Goal: Complete application form: Complete application form

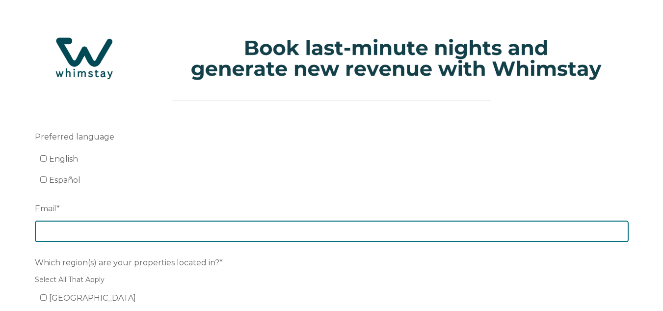
click at [95, 227] on input "Email *" at bounding box center [332, 231] width 594 height 22
type input "[EMAIL_ADDRESS][DOMAIN_NAME]"
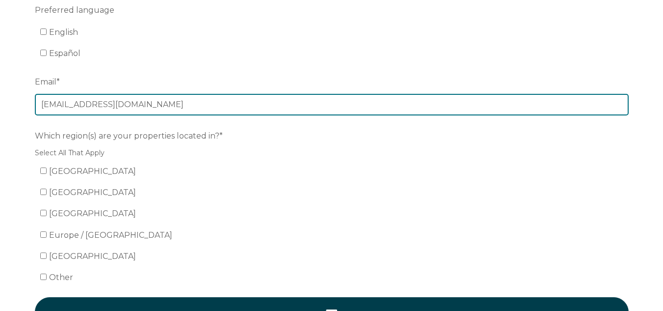
scroll to position [196, 0]
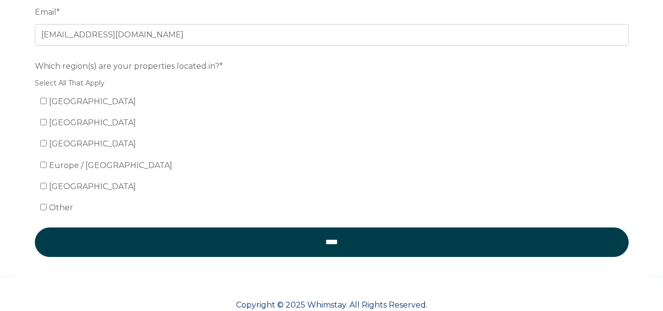
click at [37, 102] on ul "United States Mexico Canada Europe / United Kingdom South America Other" at bounding box center [332, 155] width 594 height 122
click at [44, 102] on input "[GEOGRAPHIC_DATA]" at bounding box center [43, 101] width 6 height 6
checkbox input "true"
click at [183, 262] on form "Preferred language English Español Email * hello@hermosa-resorts.com Which regi…" at bounding box center [332, 100] width 638 height 381
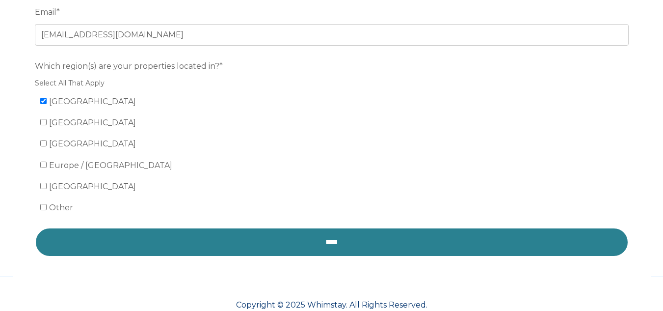
click at [180, 251] on input "****" at bounding box center [332, 241] width 594 height 29
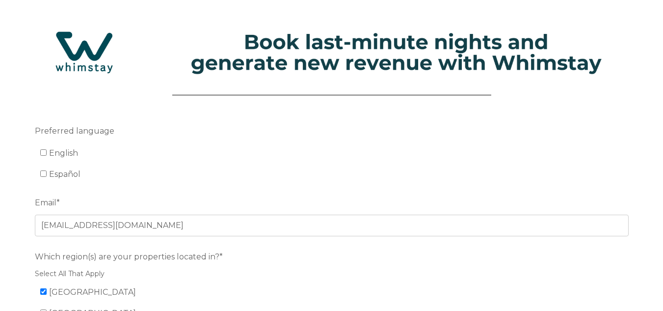
scroll to position [0, 0]
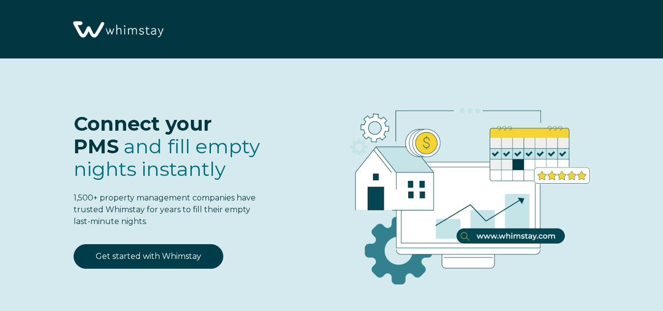
select select "PH"
select select "Standard"
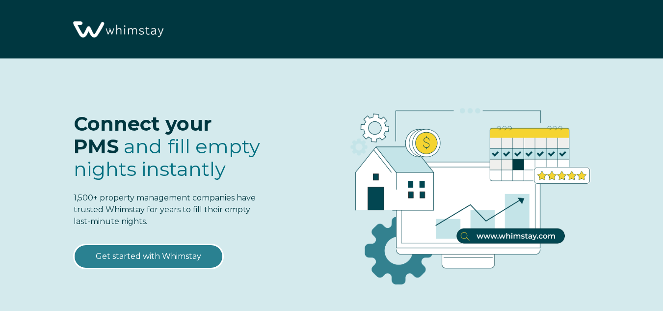
click at [201, 254] on link "Get started with Whimstay" at bounding box center [149, 256] width 150 height 25
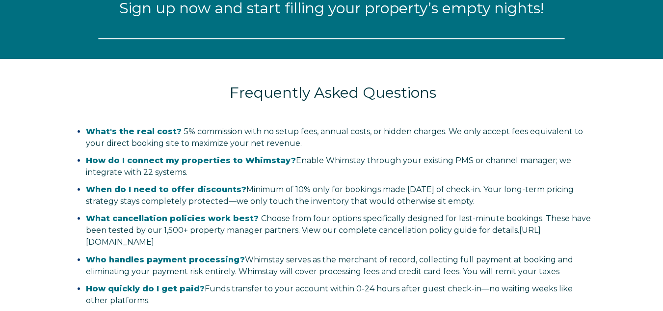
select select "PH"
select select "Standard"
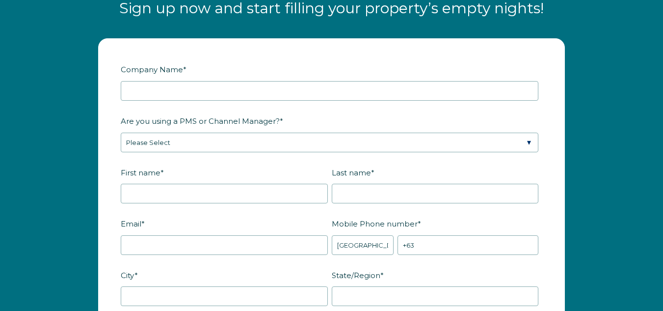
scroll to position [1135, 0]
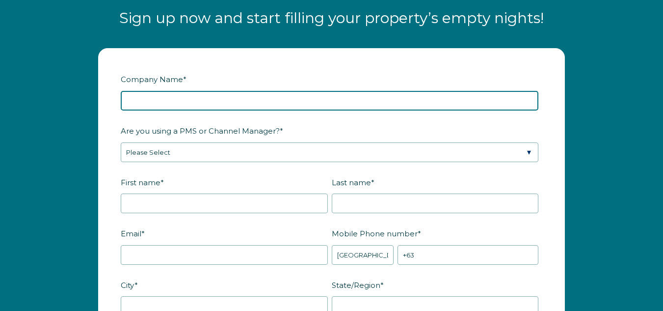
click at [238, 102] on input "Company Name *" at bounding box center [329, 101] width 417 height 20
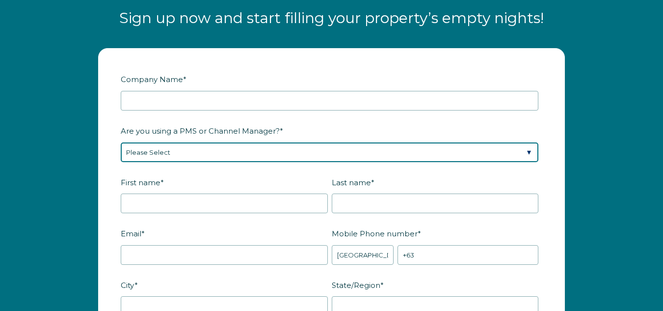
click at [240, 146] on div "Are you using a PMS or Channel Manager? * Please Select Barefoot BookingPal Boo…" at bounding box center [331, 142] width 421 height 40
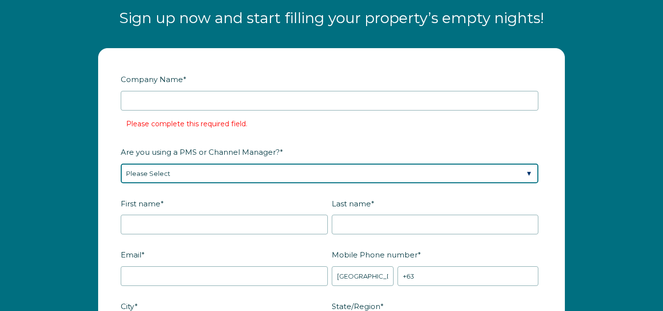
select select "CiiRUS"
click at [121, 163] on select "Please Select Barefoot BookingPal Boost Brightside CiiRUS Escapia Guesty Hostaw…" at bounding box center [329, 173] width 417 height 20
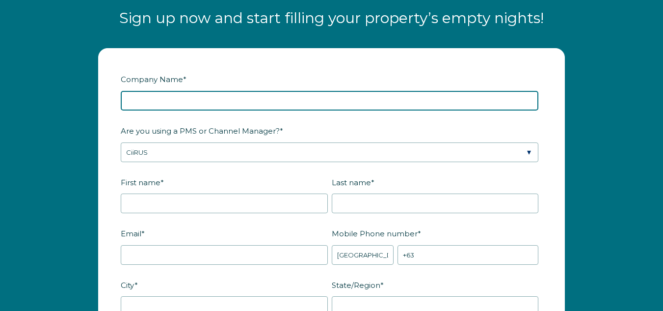
click at [148, 102] on input "Company Name *" at bounding box center [329, 101] width 417 height 20
type input "Hermosa Residential Resorts"
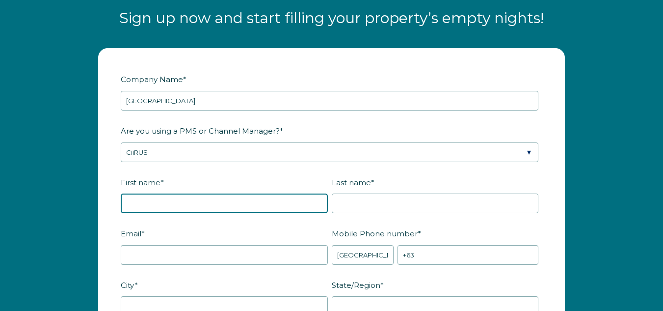
click at [162, 207] on input "First name *" at bounding box center [224, 203] width 207 height 20
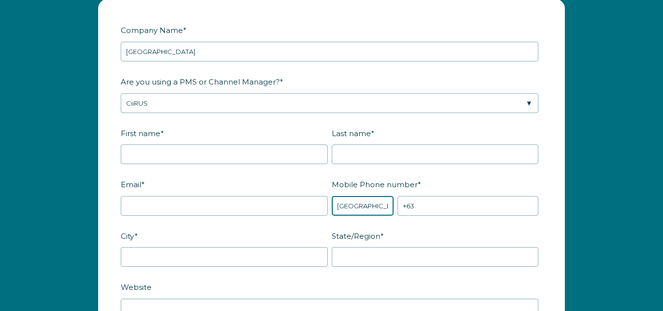
click at [379, 209] on div "Mobile Phone number * * Afghanistan (‫افغانستان‬‎) Albania (Shqipëri) Algeria (…" at bounding box center [437, 196] width 211 height 40
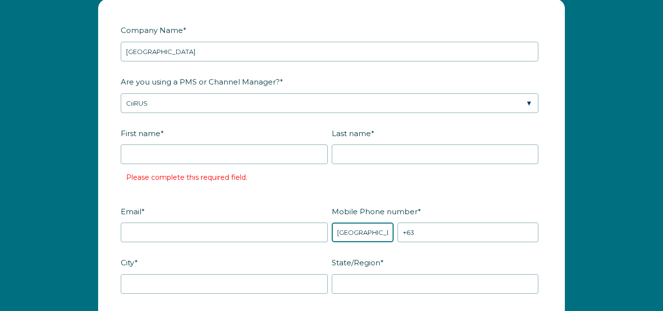
select select "US"
click at [332, 222] on select "* Afghanistan (‫افغانستان‬‎) Albania (Shqipëri) Algeria (‫الجزائر‬‎) American S…" at bounding box center [363, 232] width 62 height 20
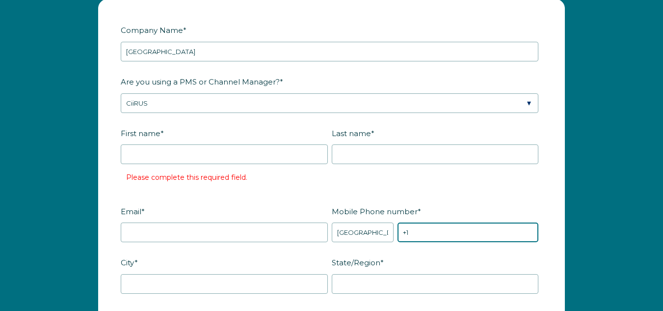
click at [416, 226] on input "+1" at bounding box center [467, 232] width 141 height 20
type input "[PHONE_NUMBER]"
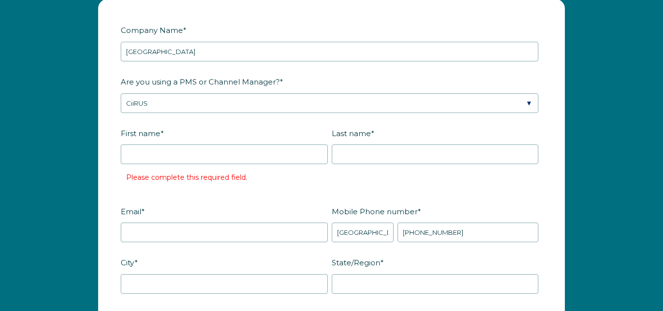
click at [166, 142] on div "First name * Please complete this required field." at bounding box center [226, 158] width 211 height 66
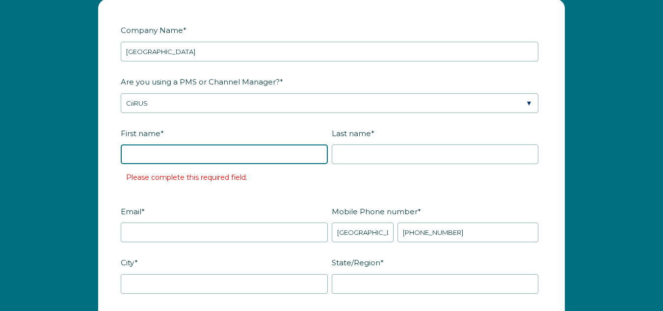
click at [170, 157] on input "First name *" at bounding box center [224, 154] width 207 height 20
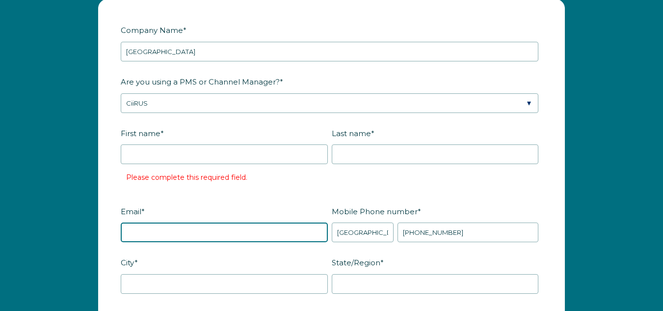
click at [191, 206] on div "Email *" at bounding box center [226, 223] width 211 height 40
type input "[EMAIL_ADDRESS][DOMAIN_NAME]"
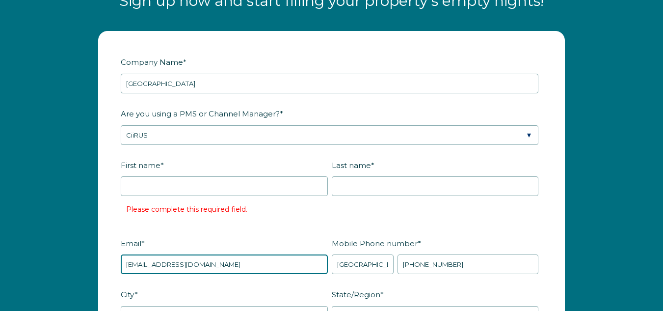
scroll to position [1135, 0]
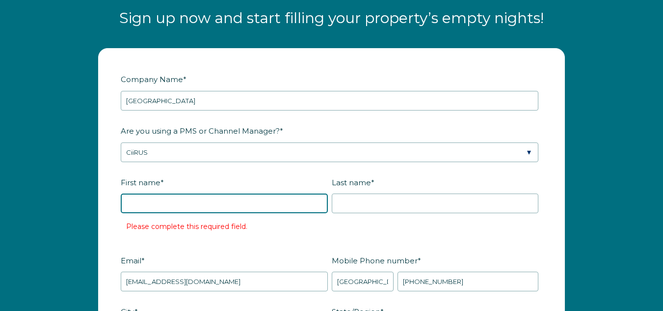
click at [170, 201] on input "First name *" at bounding box center [224, 203] width 207 height 20
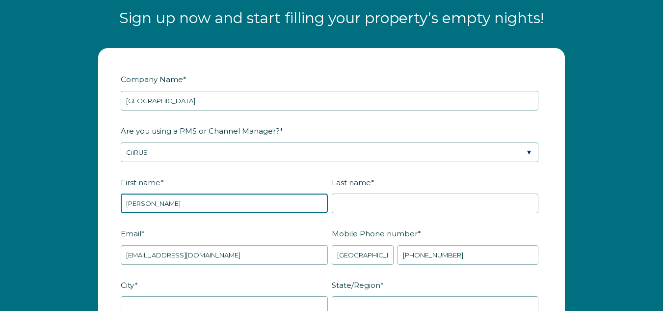
type input "[PERSON_NAME]"
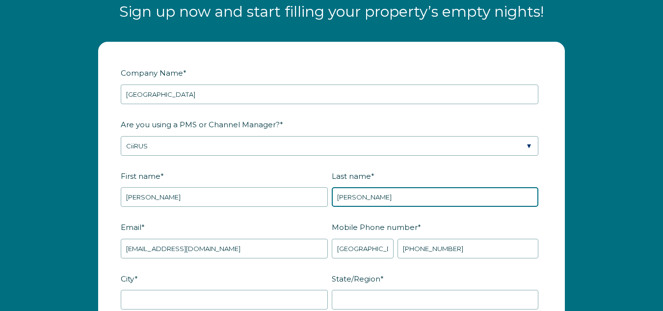
scroll to position [1233, 0]
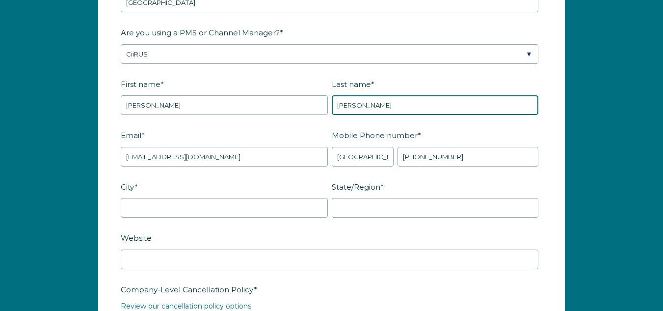
type input "[PERSON_NAME]"
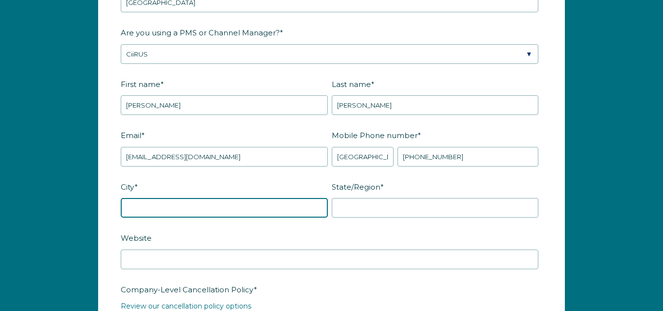
click at [158, 214] on input "City *" at bounding box center [224, 208] width 207 height 20
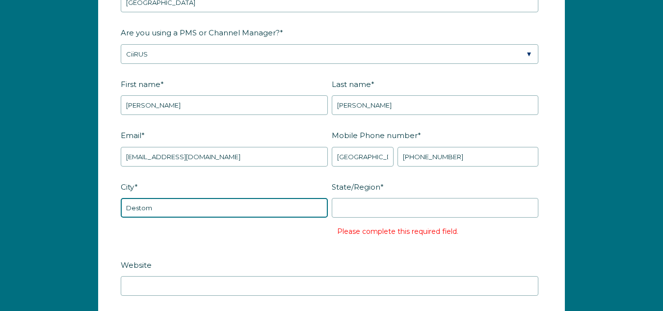
click at [158, 214] on input "Destom" at bounding box center [224, 208] width 207 height 20
type input "Destin"
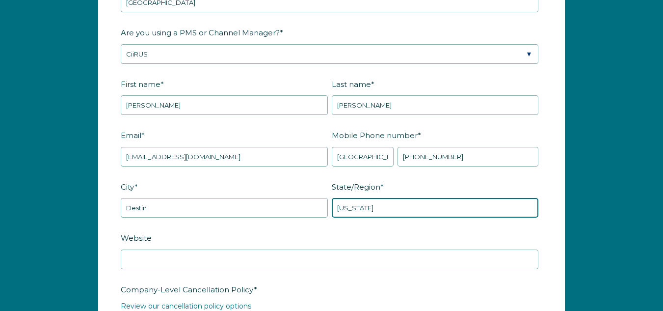
type input "Florida"
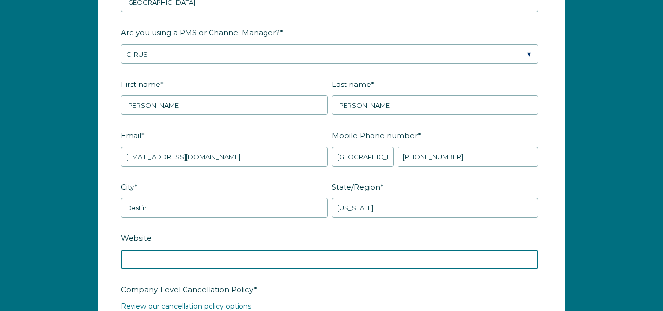
click at [212, 261] on input "Website" at bounding box center [329, 259] width 417 height 20
paste input "https://hermosa-resorts.com/"
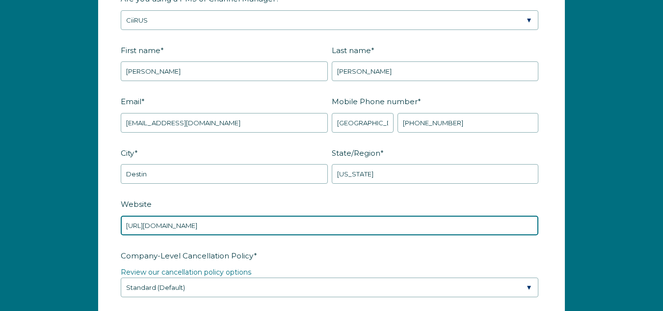
scroll to position [1331, 0]
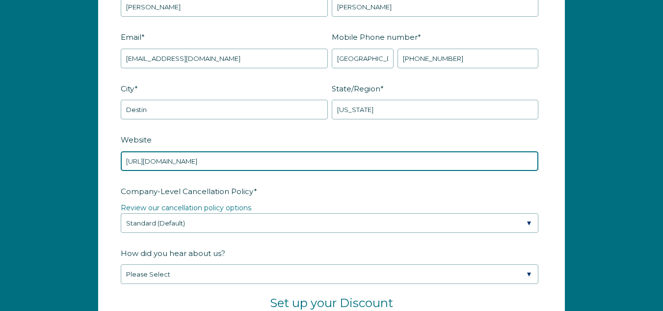
type input "https://hermosa-resorts.com/"
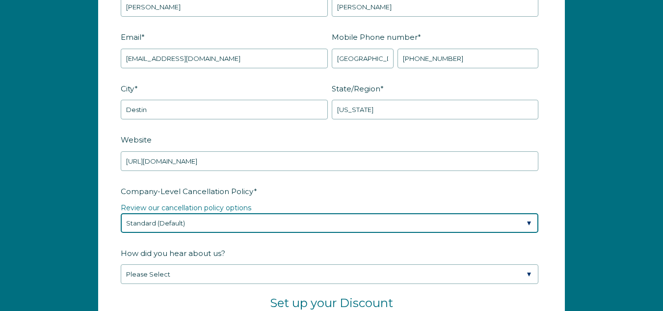
click at [227, 222] on select "Please Select Partial Standard (Default) Moderate Strict" at bounding box center [329, 223] width 417 height 20
select select "Strict"
click at [121, 213] on select "Please Select Partial Standard (Default) Moderate Strict" at bounding box center [329, 223] width 417 height 20
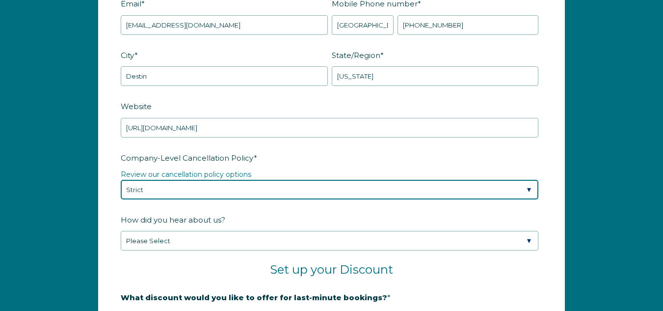
scroll to position [1380, 0]
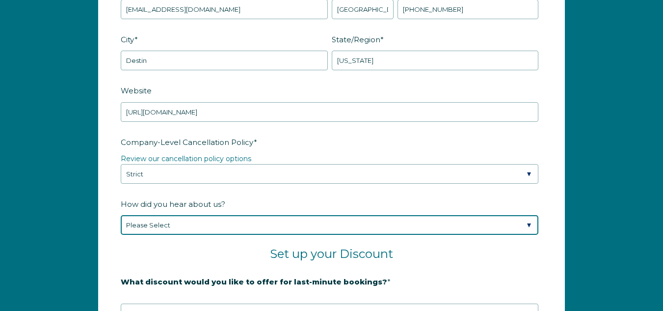
click at [201, 228] on select "Please Select Found Whimstay through a Google search Spoke to a Whimstay salesp…" at bounding box center [329, 225] width 417 height 20
select select "Google Search"
click at [121, 215] on select "Please Select Found Whimstay through a Google search Spoke to a Whimstay salesp…" at bounding box center [329, 225] width 417 height 20
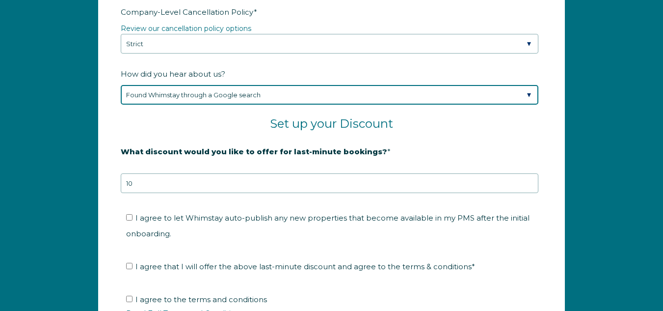
scroll to position [1527, 0]
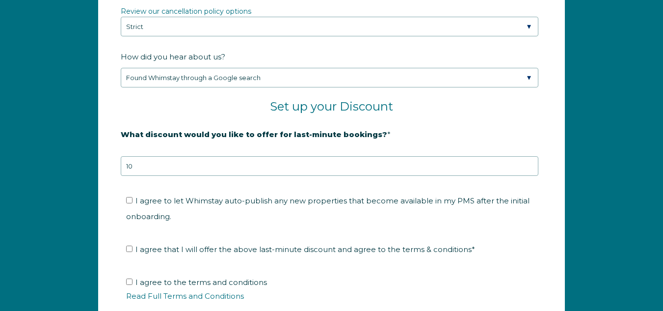
click at [229, 200] on span "I agree to let Whimstay auto-publish any new properties that become available i…" at bounding box center [327, 208] width 403 height 25
click at [132, 200] on input "I agree to let Whimstay auto-publish any new properties that become available i…" at bounding box center [129, 200] width 6 height 6
checkbox input "true"
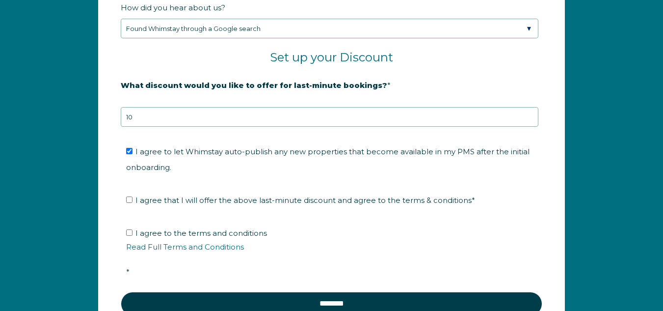
click at [227, 203] on span "I agree that I will offer the above last-minute discount and agree to the terms…" at bounding box center [304, 199] width 339 height 9
click at [132, 203] on input "I agree that I will offer the above last-minute discount and agree to the terms…" at bounding box center [129, 199] width 6 height 6
checkbox input "true"
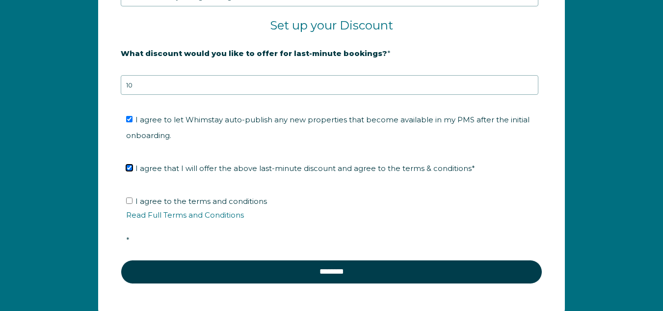
scroll to position [1625, 0]
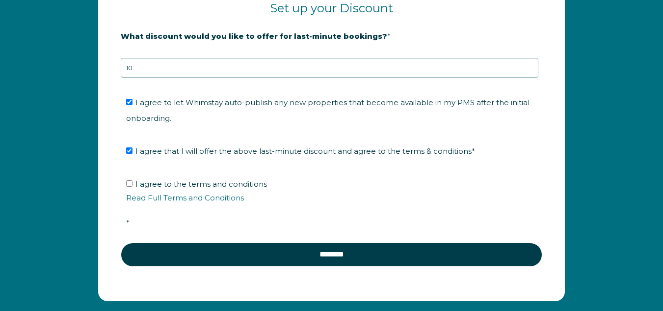
click at [216, 187] on span "I agree to the terms and conditions Read Full Terms and Conditions *" at bounding box center [334, 203] width 417 height 48
click at [132, 186] on input "I agree to the terms and conditions Read Full Terms and Conditions *" at bounding box center [129, 183] width 6 height 6
checkbox input "true"
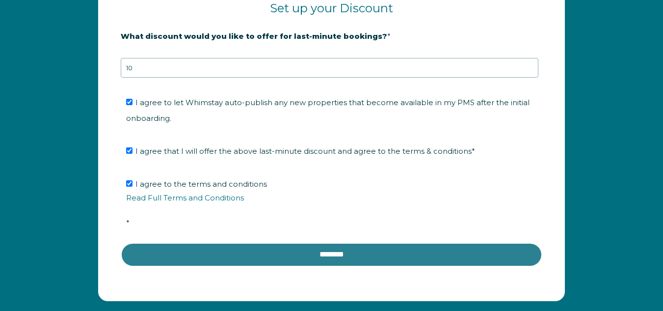
click at [267, 252] on input "********" at bounding box center [331, 254] width 421 height 24
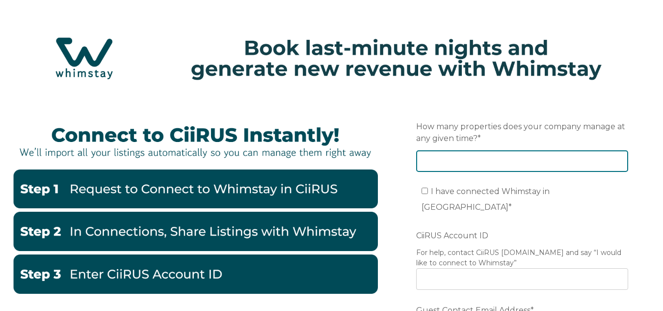
click at [454, 156] on input "How many properties does your company manage at any given time? *" at bounding box center [522, 161] width 212 height 22
click at [605, 160] on input "How many properties does your company manage at any given time? *" at bounding box center [522, 161] width 212 height 22
click at [613, 160] on input "How many properties does your company manage at any given time? *" at bounding box center [522, 161] width 212 height 22
click at [618, 160] on input "1" at bounding box center [522, 161] width 212 height 22
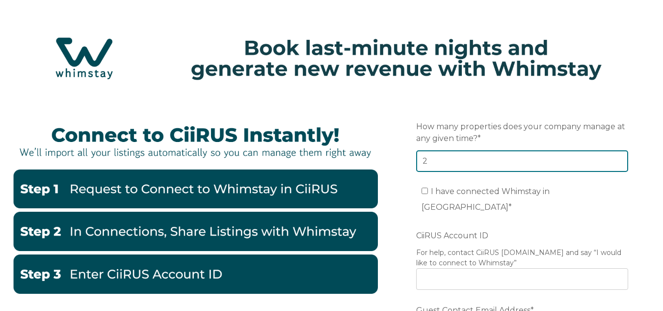
click at [619, 160] on input "2" at bounding box center [522, 161] width 212 height 22
click at [619, 160] on input "3" at bounding box center [522, 161] width 212 height 22
click at [619, 160] on input "4" at bounding box center [522, 161] width 212 height 22
click at [619, 160] on input "5" at bounding box center [522, 161] width 212 height 22
click at [619, 160] on input "6" at bounding box center [522, 161] width 212 height 22
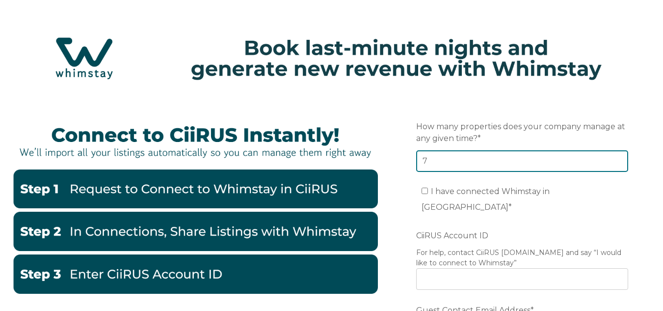
click at [619, 160] on input "7" at bounding box center [522, 161] width 212 height 22
click at [619, 160] on input "8" at bounding box center [522, 161] width 212 height 22
type input "9"
click at [619, 160] on input "9" at bounding box center [522, 161] width 212 height 22
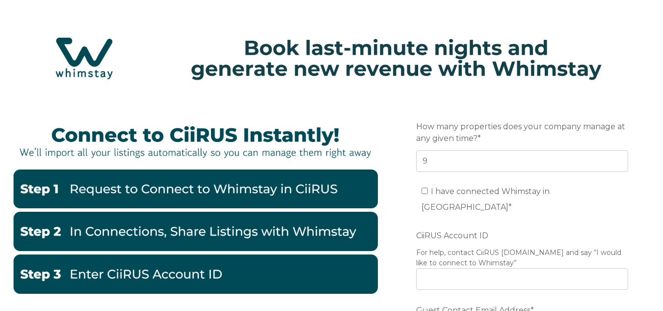
click at [549, 190] on span "I have connected Whimstay in CiiRUS *" at bounding box center [485, 198] width 128 height 25
click at [428, 190] on input "I have connected Whimstay in CiiRUS *" at bounding box center [424, 190] width 6 height 6
checkbox input "true"
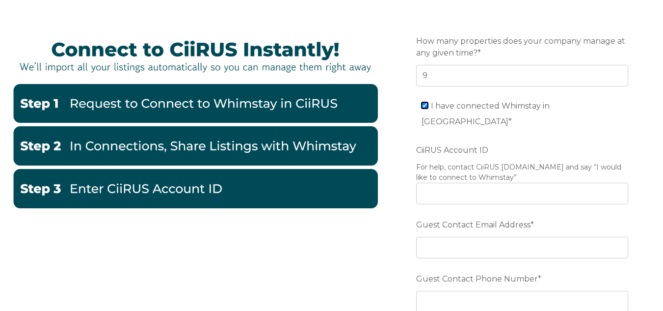
scroll to position [98, 0]
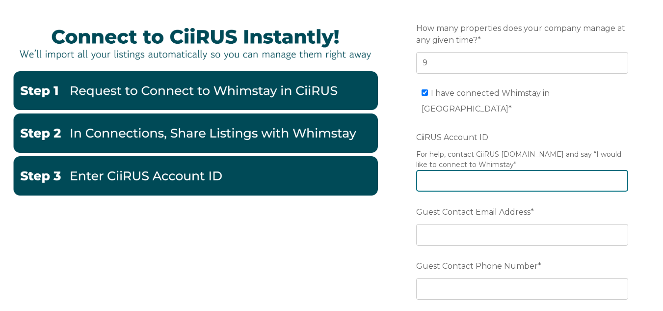
click at [546, 170] on input "CiiRUS Account ID" at bounding box center [522, 181] width 212 height 22
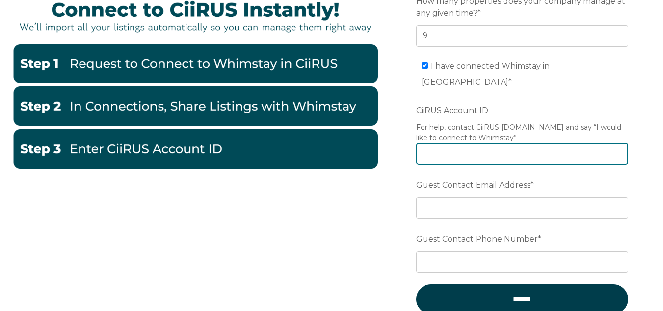
scroll to position [147, 0]
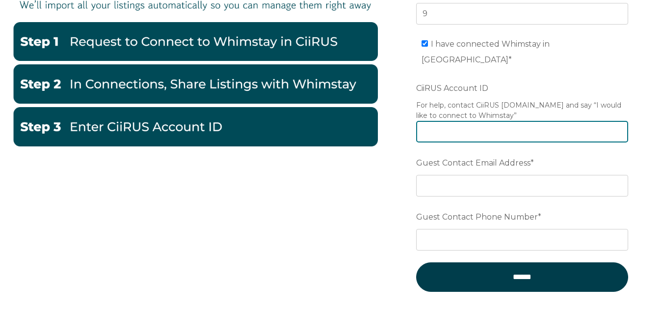
click at [477, 121] on input "CiiRUS Account ID" at bounding box center [522, 132] width 212 height 22
type input "6"
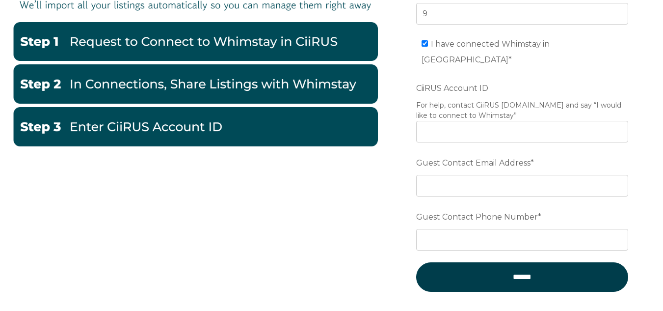
copy legend "I would like to connect to Whimstay"
drag, startPoint x: 598, startPoint y: 86, endPoint x: 513, endPoint y: 97, distance: 85.6
click at [513, 100] on legend "For help, contact CiiRUS support.ciirus.com and say “I would like to connect to…" at bounding box center [522, 110] width 212 height 21
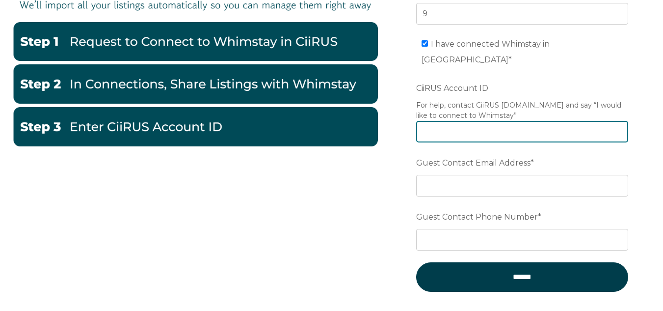
click at [502, 121] on input "CiiRUS Account ID" at bounding box center [522, 132] width 212 height 22
paste input "I would like to connect to Whimstay"
type input "I would like to connect to Whimstay"
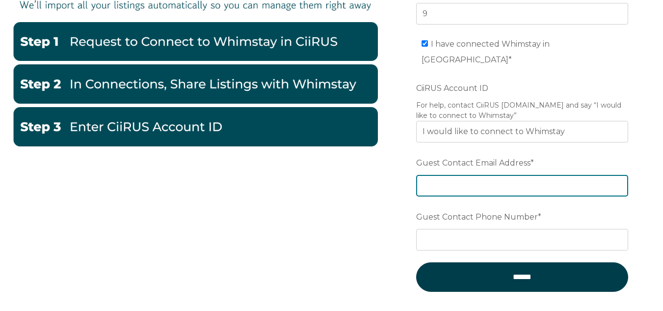
click at [492, 175] on input "Guest Contact Email Address *" at bounding box center [522, 186] width 212 height 22
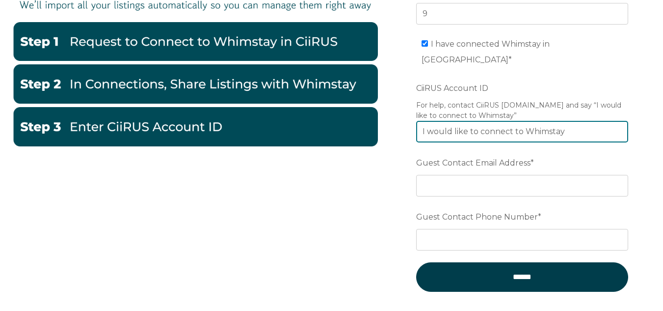
click at [506, 121] on input "I would like to connect to Whimstay" at bounding box center [522, 132] width 212 height 22
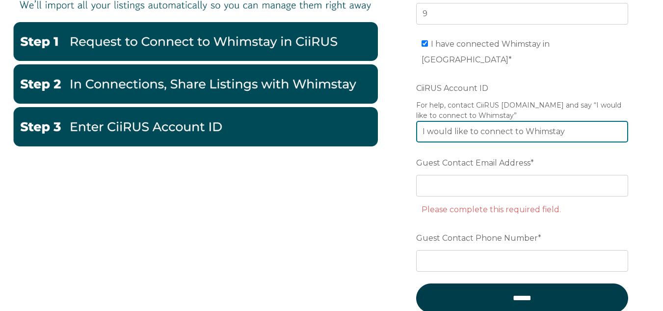
click at [511, 121] on input "I would like to connect to Whimstay" at bounding box center [522, 132] width 212 height 22
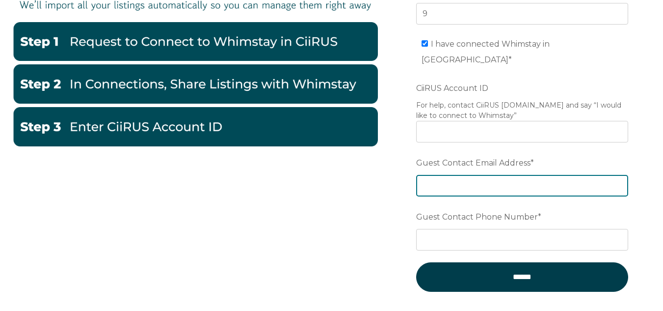
click at [519, 175] on input "Guest Contact Email Address *" at bounding box center [522, 186] width 212 height 22
click at [530, 175] on input "Guest Contact Email Address *" at bounding box center [522, 186] width 212 height 22
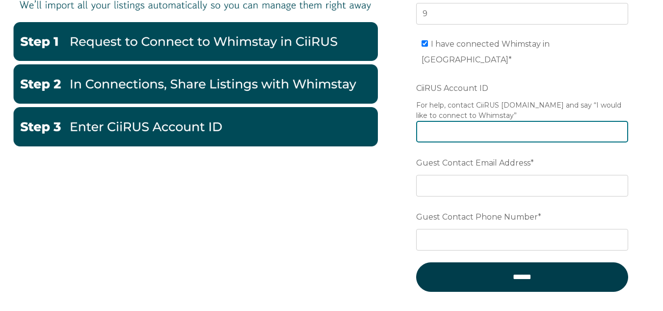
click at [470, 121] on input "CiiRUS Account ID" at bounding box center [522, 132] width 212 height 22
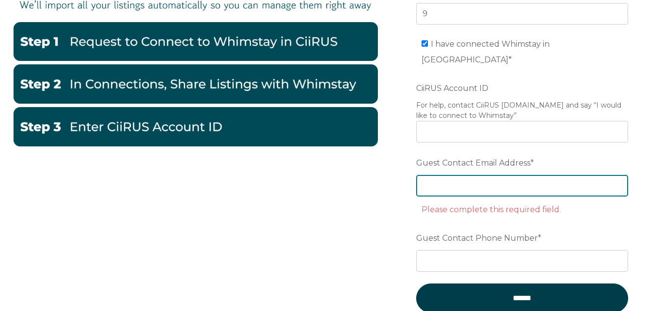
click at [485, 175] on input "Guest Contact Email Address *" at bounding box center [522, 186] width 212 height 22
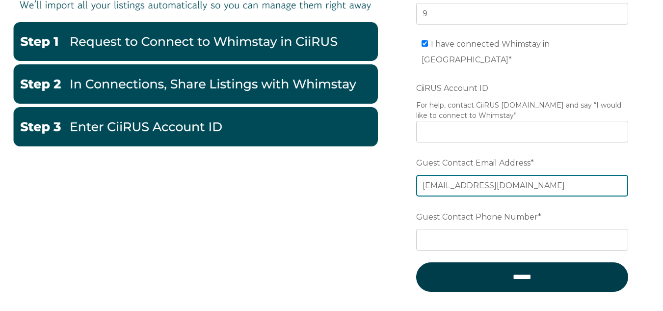
type input "[EMAIL_ADDRESS][DOMAIN_NAME]"
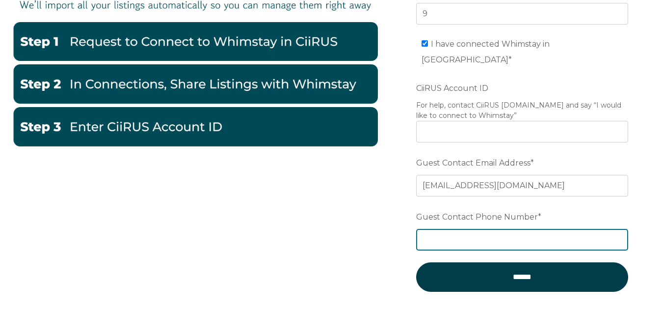
click at [491, 229] on input "Guest Contact Phone Number *" at bounding box center [522, 240] width 212 height 22
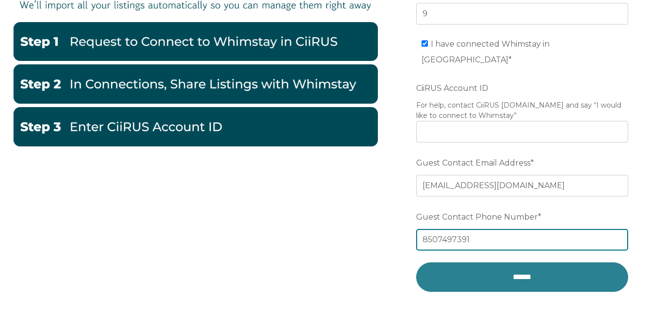
type input "8507497391"
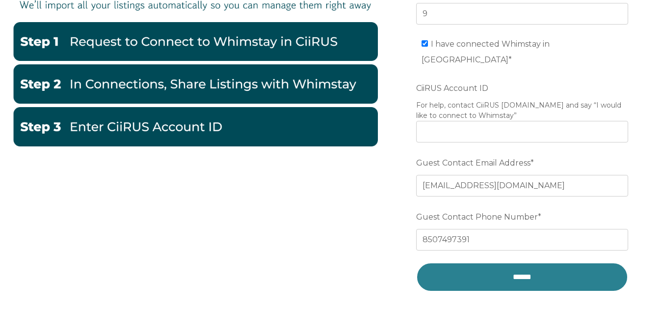
click at [497, 262] on input "******" at bounding box center [522, 276] width 212 height 29
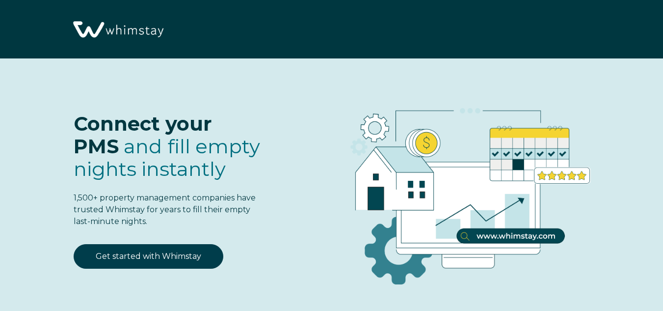
scroll to position [49, 0]
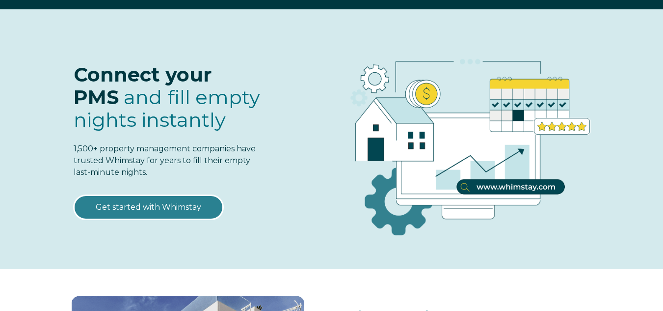
drag, startPoint x: 0, startPoint y: 0, endPoint x: 182, endPoint y: 215, distance: 281.6
click at [182, 215] on link "Get started with Whimstay" at bounding box center [149, 207] width 150 height 25
select select "US"
select select "Standard"
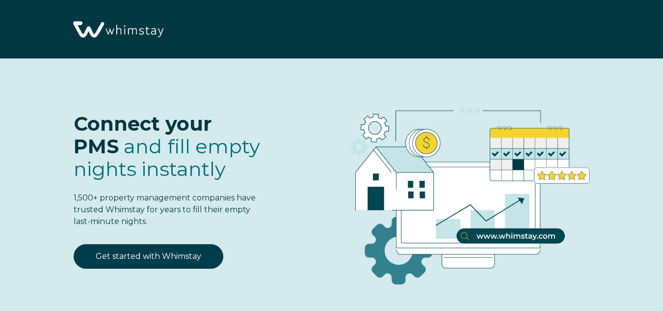
scroll to position [1145, 0]
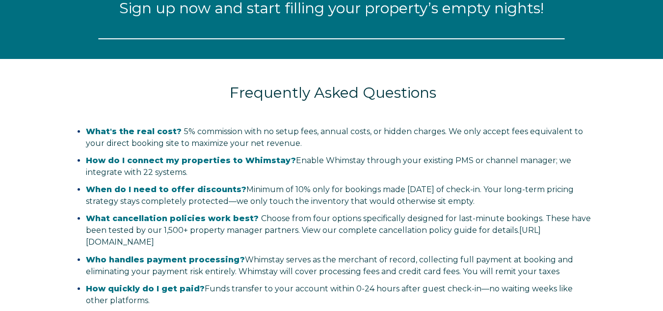
select select "US"
select select "Standard"
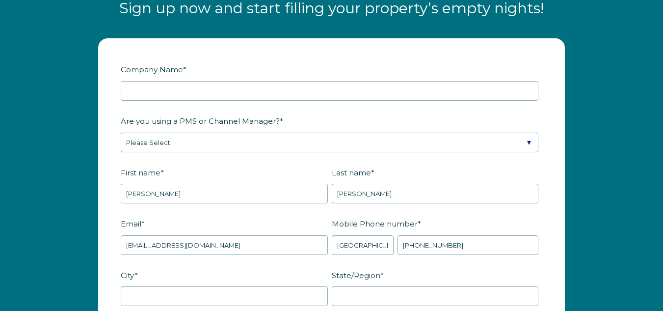
scroll to position [1135, 0]
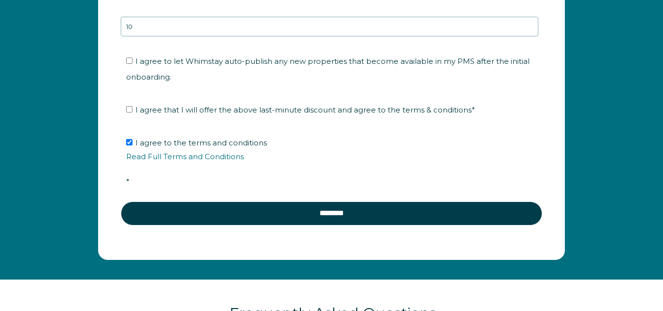
scroll to position [1576, 0]
